Goal: Task Accomplishment & Management: Manage account settings

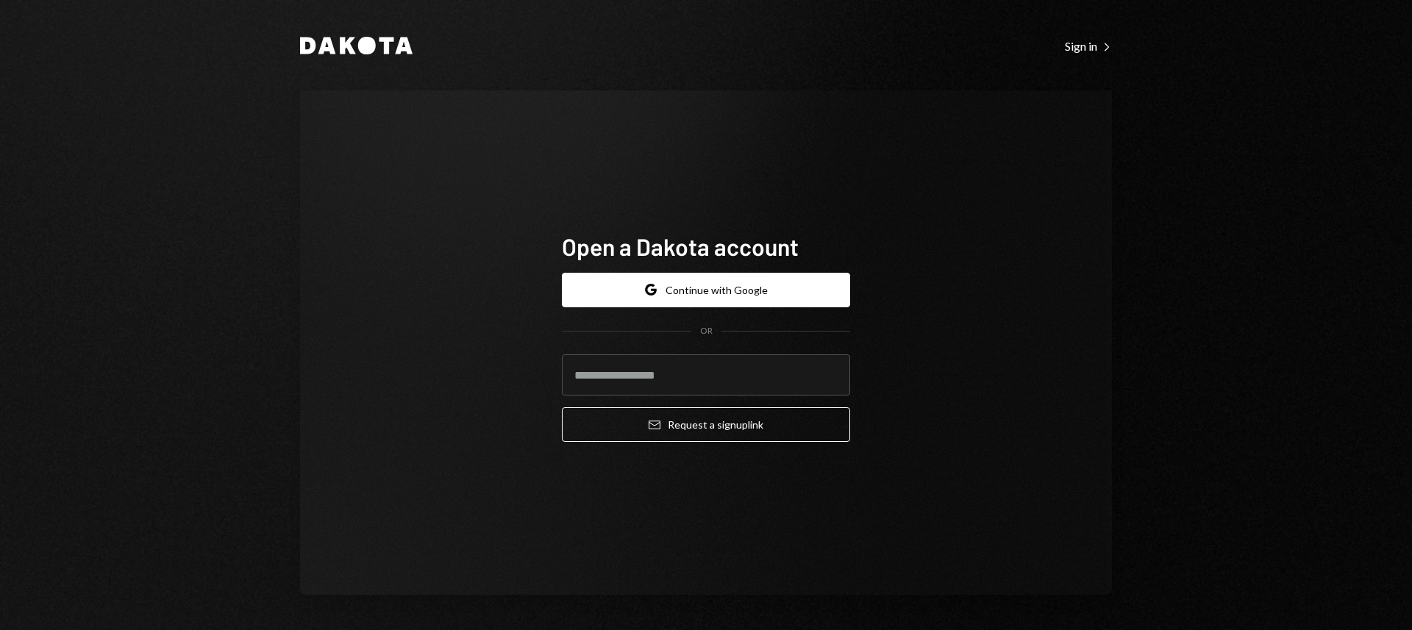
click at [1024, 293] on div "Open a Dakota account Google Continue with Google OR Email Request a sign up li…" at bounding box center [706, 342] width 812 height 505
click at [649, 207] on div "Open a Dakota account Google Continue with Google OR Email Request a sign up li…" at bounding box center [706, 343] width 324 height 341
click at [354, 40] on icon "Dakota" at bounding box center [356, 46] width 113 height 18
